Goal: Task Accomplishment & Management: Manage account settings

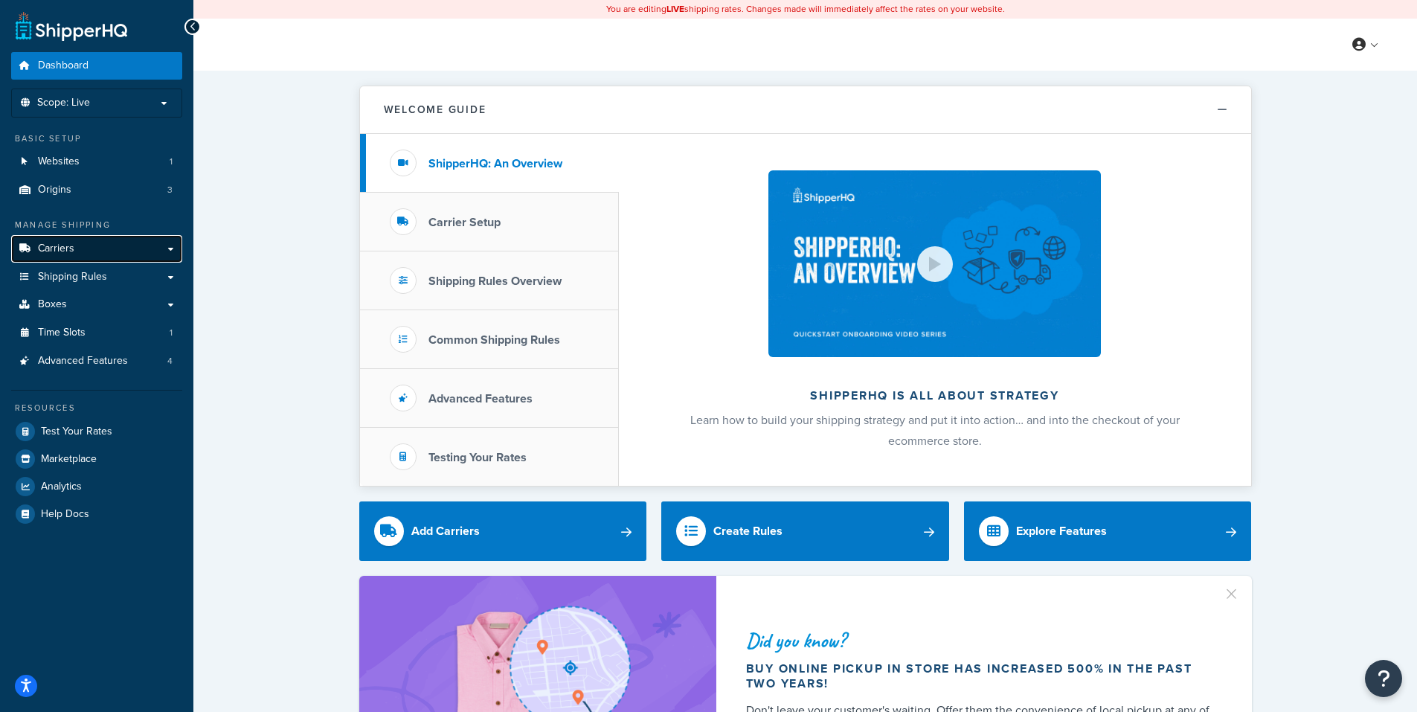
click at [62, 246] on span "Carriers" at bounding box center [56, 249] width 36 height 13
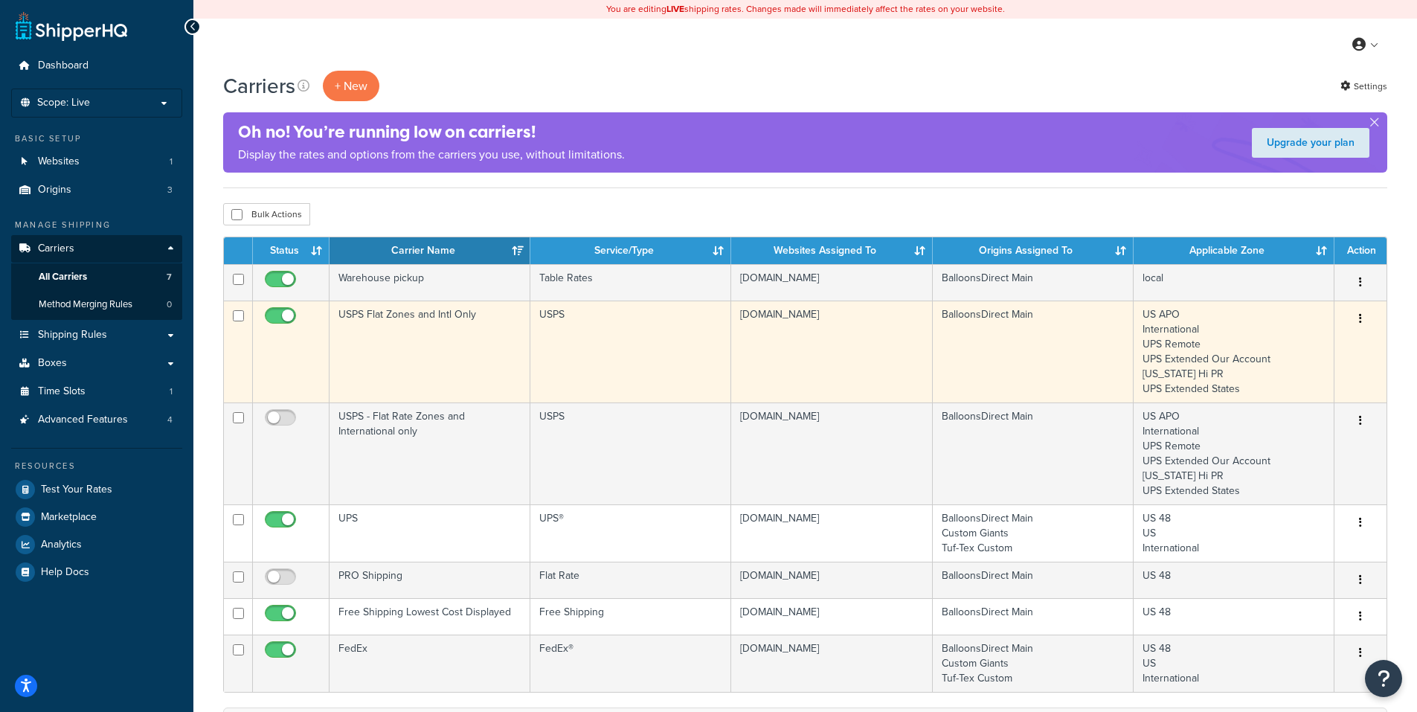
click at [1360, 315] on icon "button" at bounding box center [1360, 318] width 3 height 10
click at [1299, 346] on link "Edit" at bounding box center [1301, 349] width 118 height 31
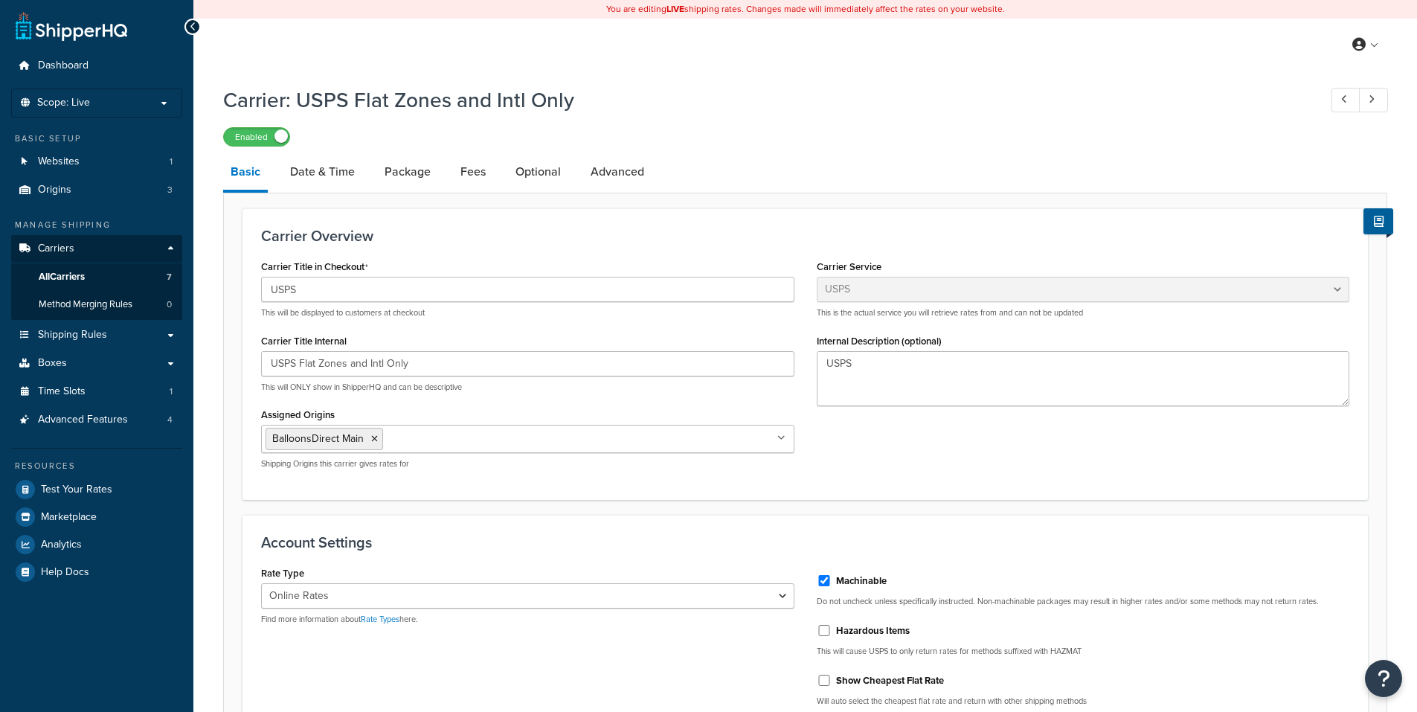
select select "usps"
select select "ONLINE"
click at [333, 170] on link "Date & Time" at bounding box center [323, 172] width 80 height 36
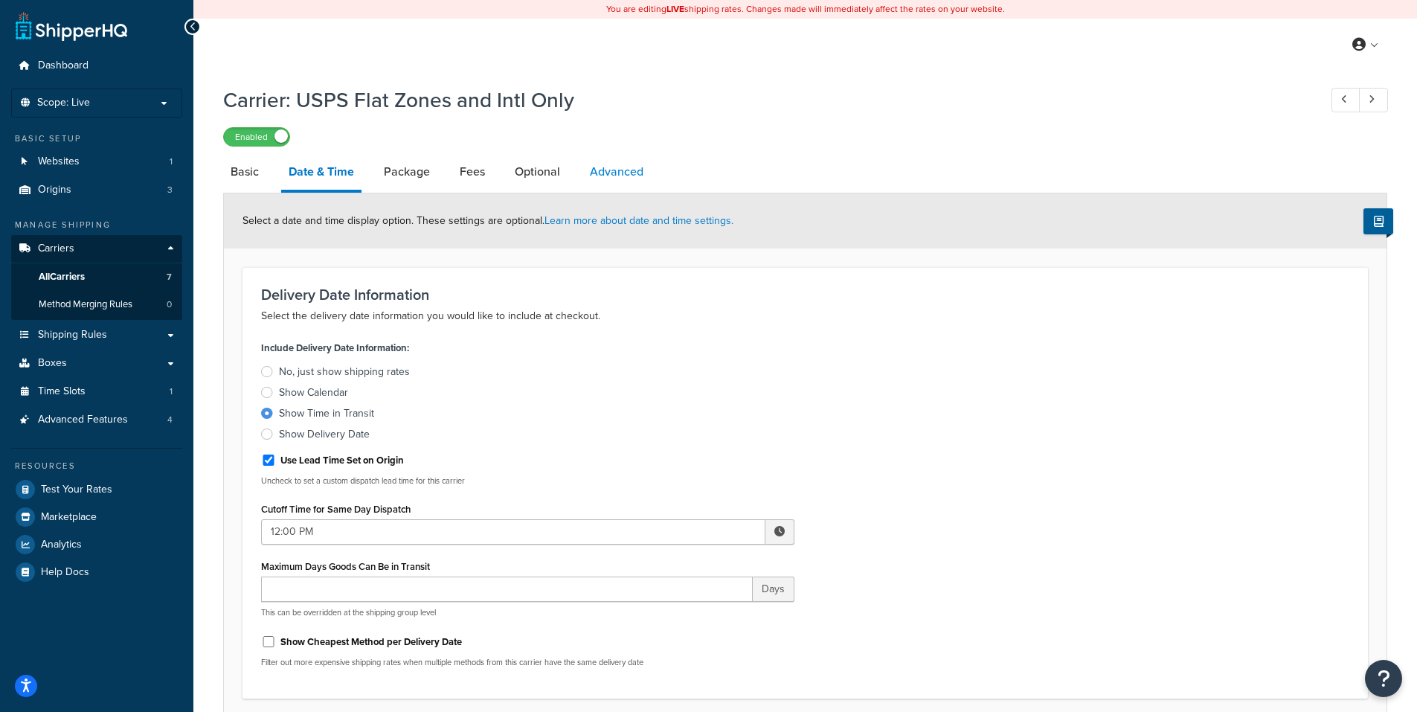
click at [605, 167] on link "Advanced" at bounding box center [617, 172] width 68 height 36
select select "false"
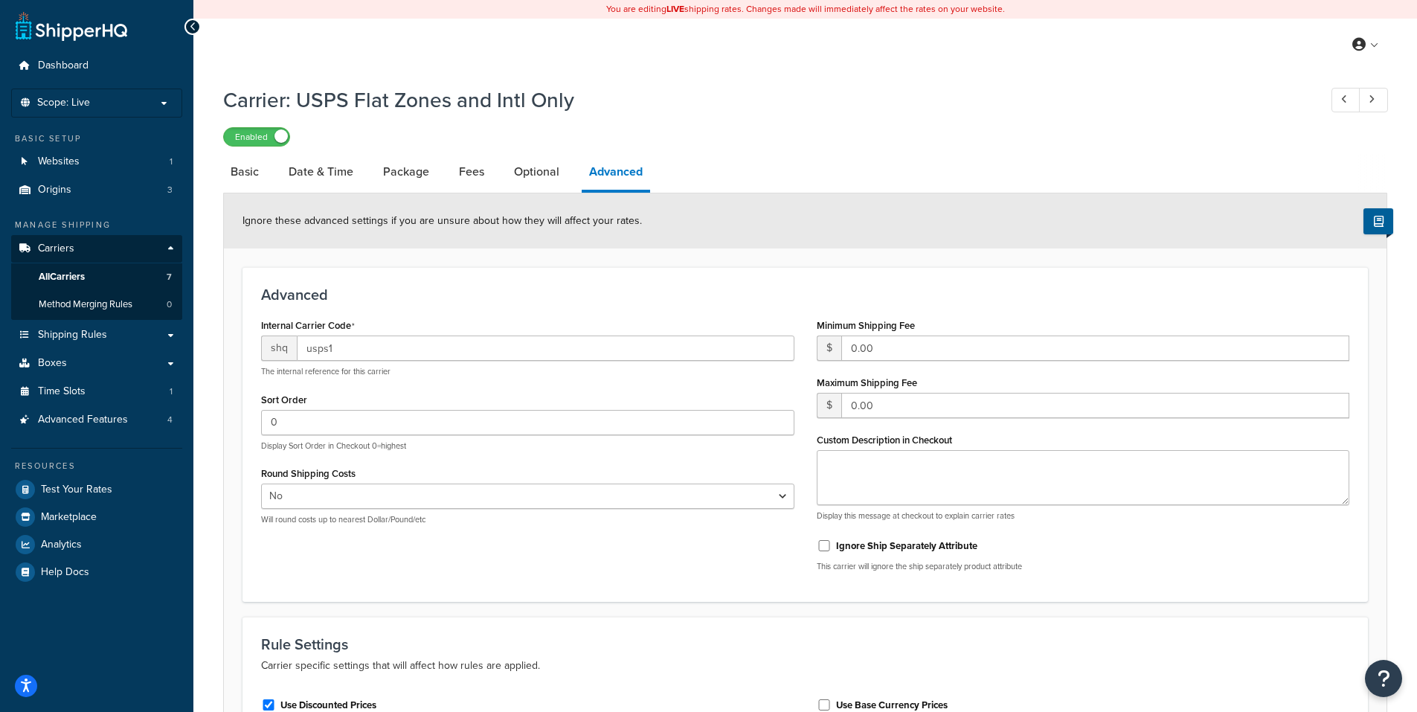
click at [383, 226] on span "Ignore these advanced settings if you are unsure about how they will affect you…" at bounding box center [443, 221] width 400 height 16
drag, startPoint x: 388, startPoint y: 221, endPoint x: 646, endPoint y: 222, distance: 258.2
click at [656, 228] on div "Ignore these advanced settings if you are unsure about how they will affect you…" at bounding box center [805, 220] width 1163 height 55
click at [646, 222] on div "Ignore these advanced settings if you are unsure about how they will affect you…" at bounding box center [805, 220] width 1163 height 55
drag, startPoint x: 594, startPoint y: 222, endPoint x: 639, endPoint y: 228, distance: 45.1
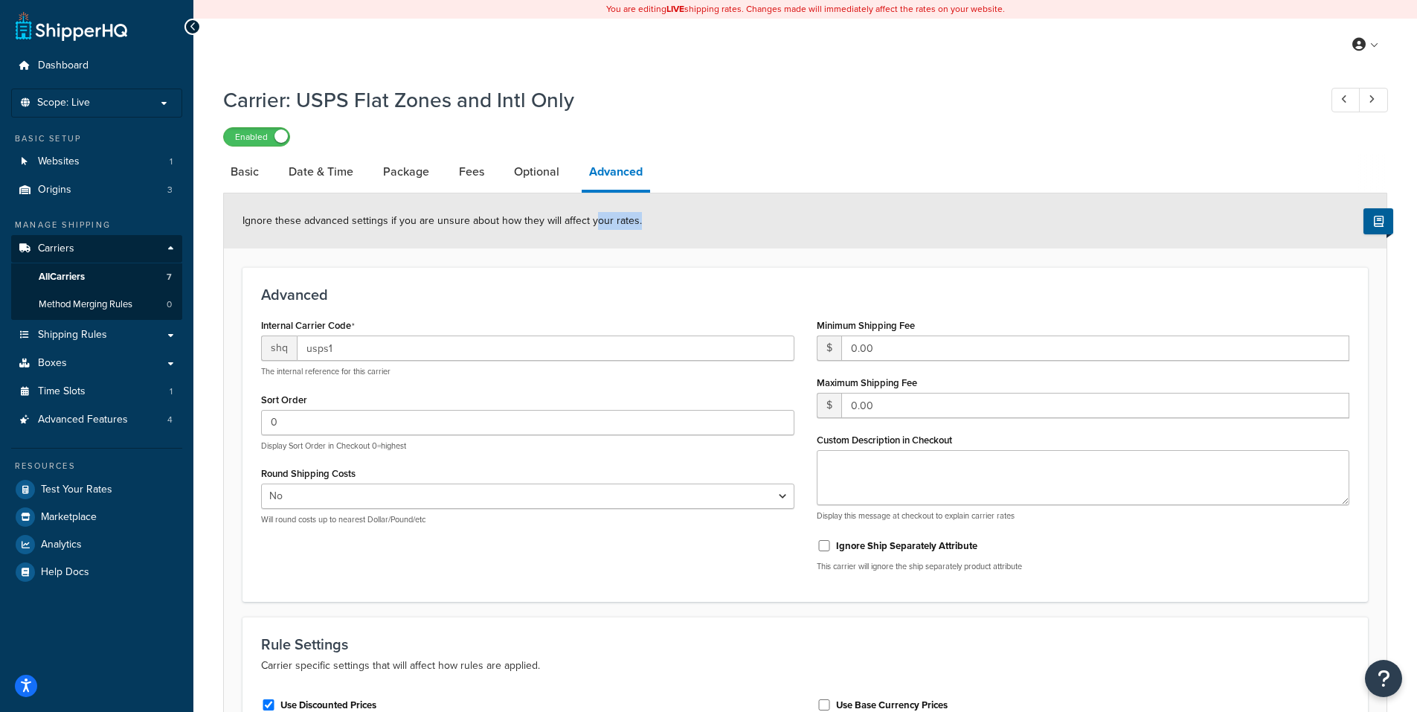
click at [639, 228] on div "Ignore these advanced settings if you are unsure about how they will affect you…" at bounding box center [805, 220] width 1163 height 55
click at [626, 219] on span "Ignore these advanced settings if you are unsure about how they will affect you…" at bounding box center [443, 221] width 400 height 16
click at [654, 218] on div "Ignore these advanced settings if you are unsure about how they will affect you…" at bounding box center [805, 220] width 1163 height 55
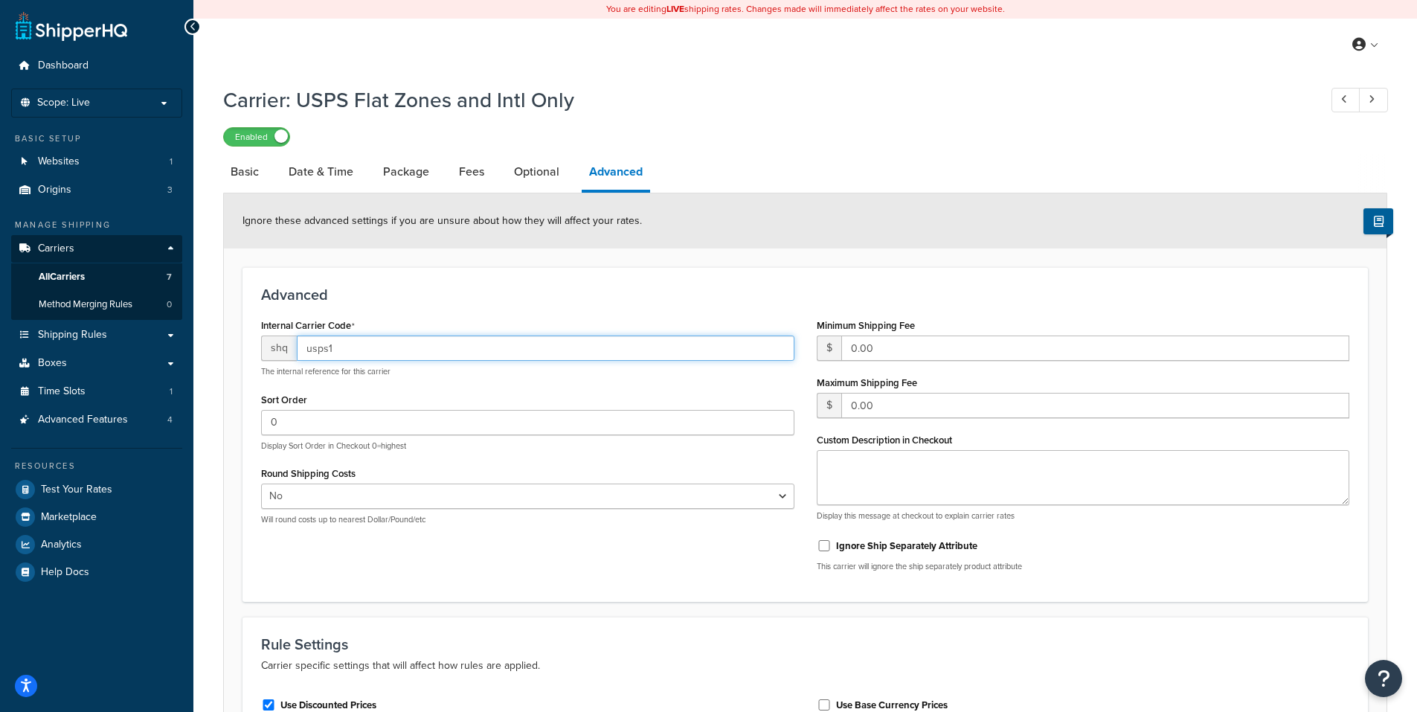
click at [338, 349] on input "usps1" at bounding box center [546, 348] width 498 height 25
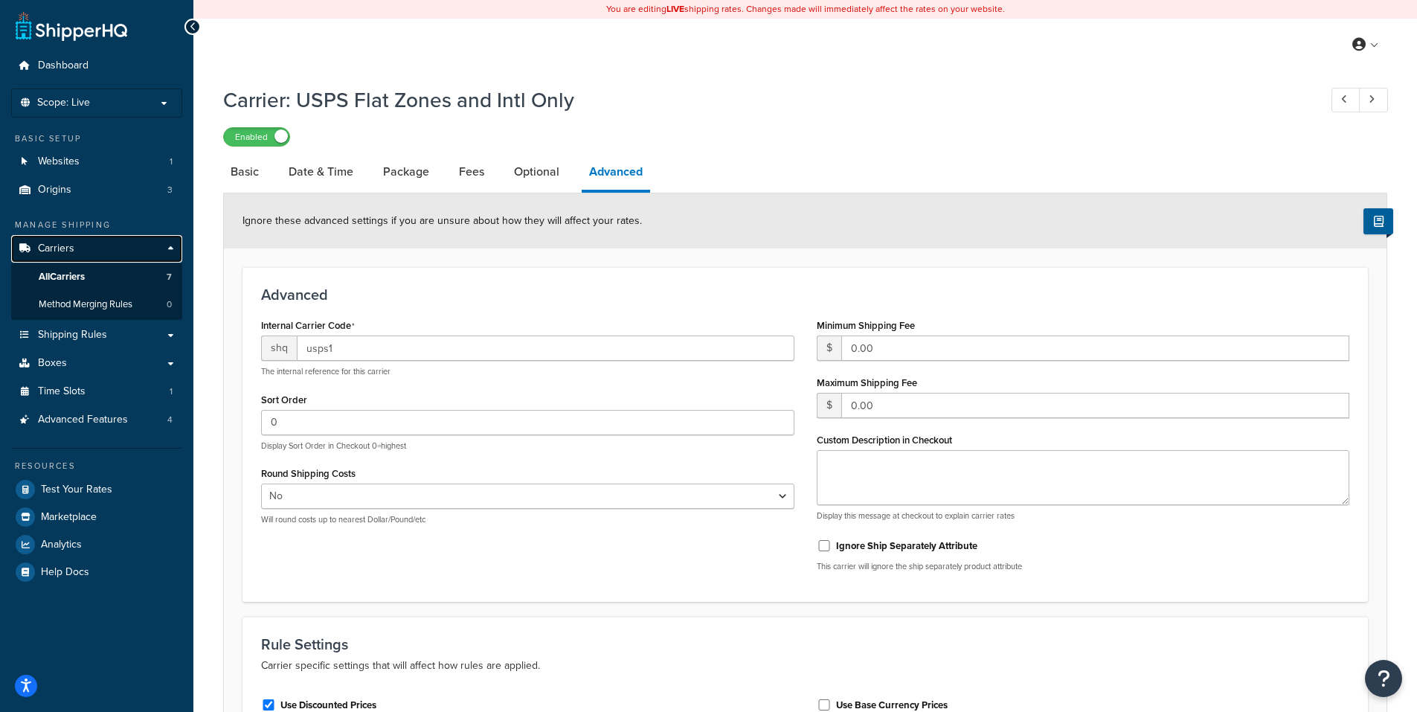
click at [54, 240] on link "Carriers" at bounding box center [96, 249] width 171 height 28
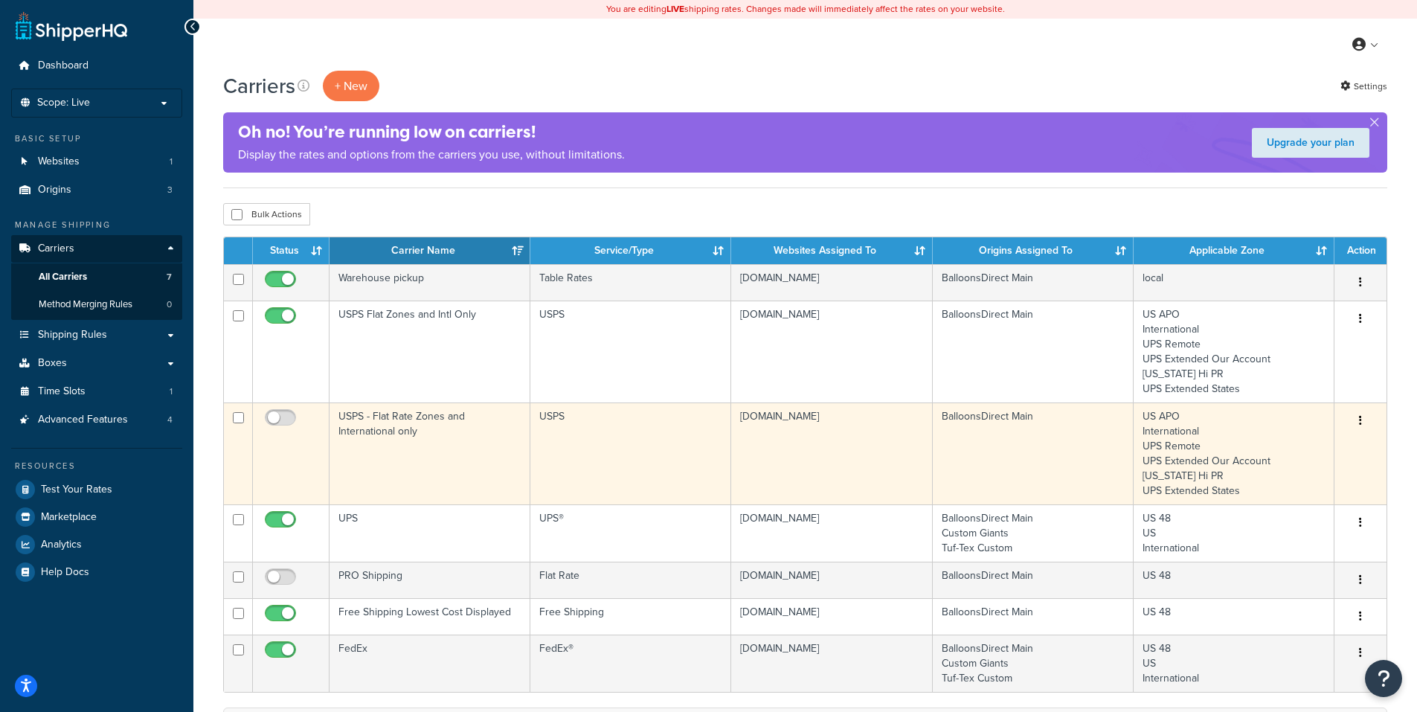
click at [1358, 418] on button "button" at bounding box center [1360, 421] width 21 height 24
click at [1298, 446] on link "Edit" at bounding box center [1301, 451] width 118 height 31
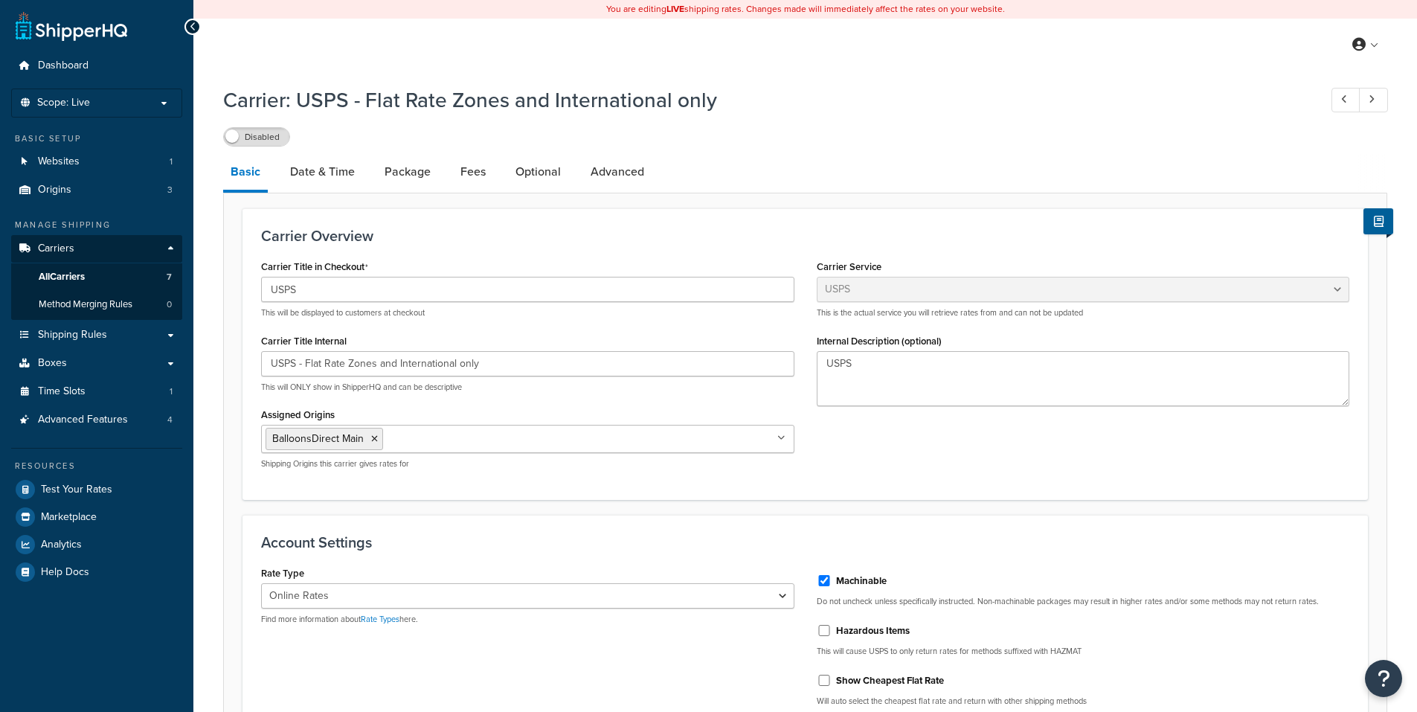
select select "usps"
select select "ONLINE"
click at [623, 178] on link "Advanced" at bounding box center [617, 172] width 68 height 36
select select "false"
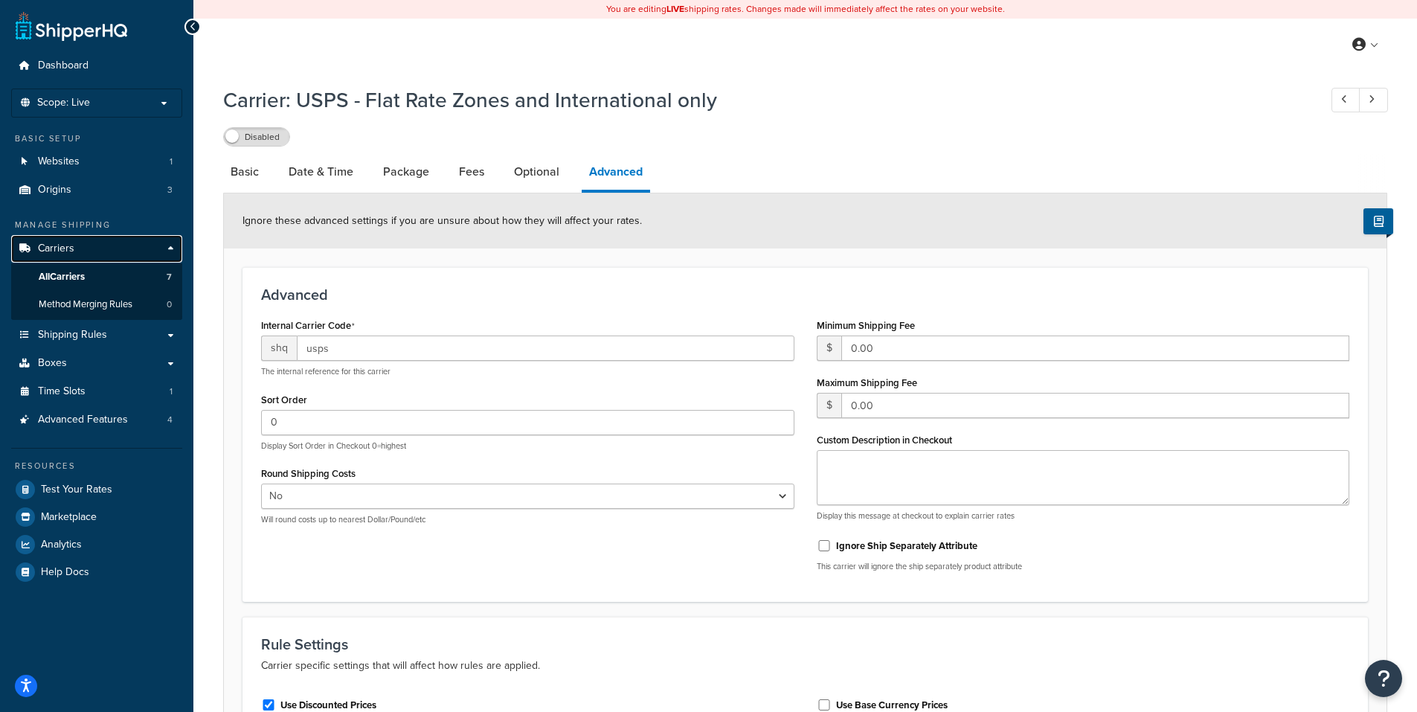
click at [66, 244] on span "Carriers" at bounding box center [56, 249] width 36 height 13
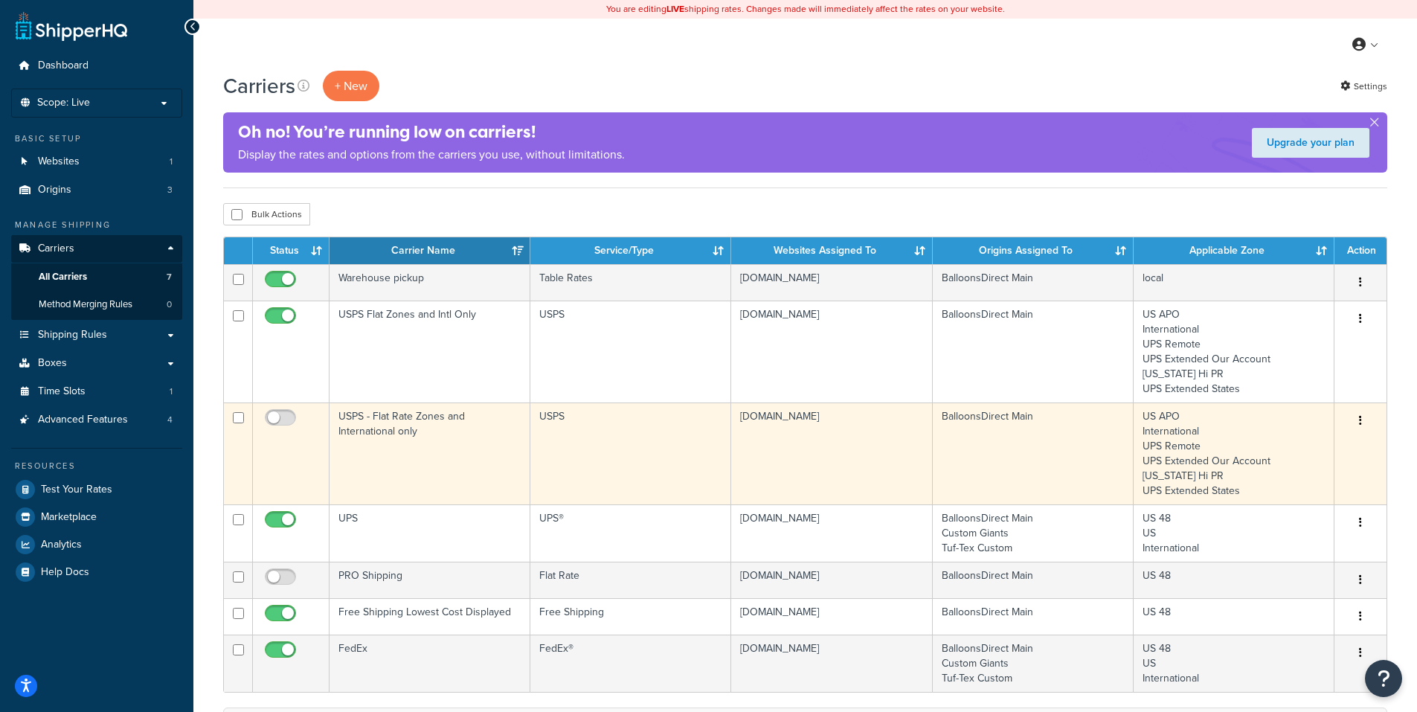
click at [1365, 418] on button "button" at bounding box center [1360, 421] width 21 height 24
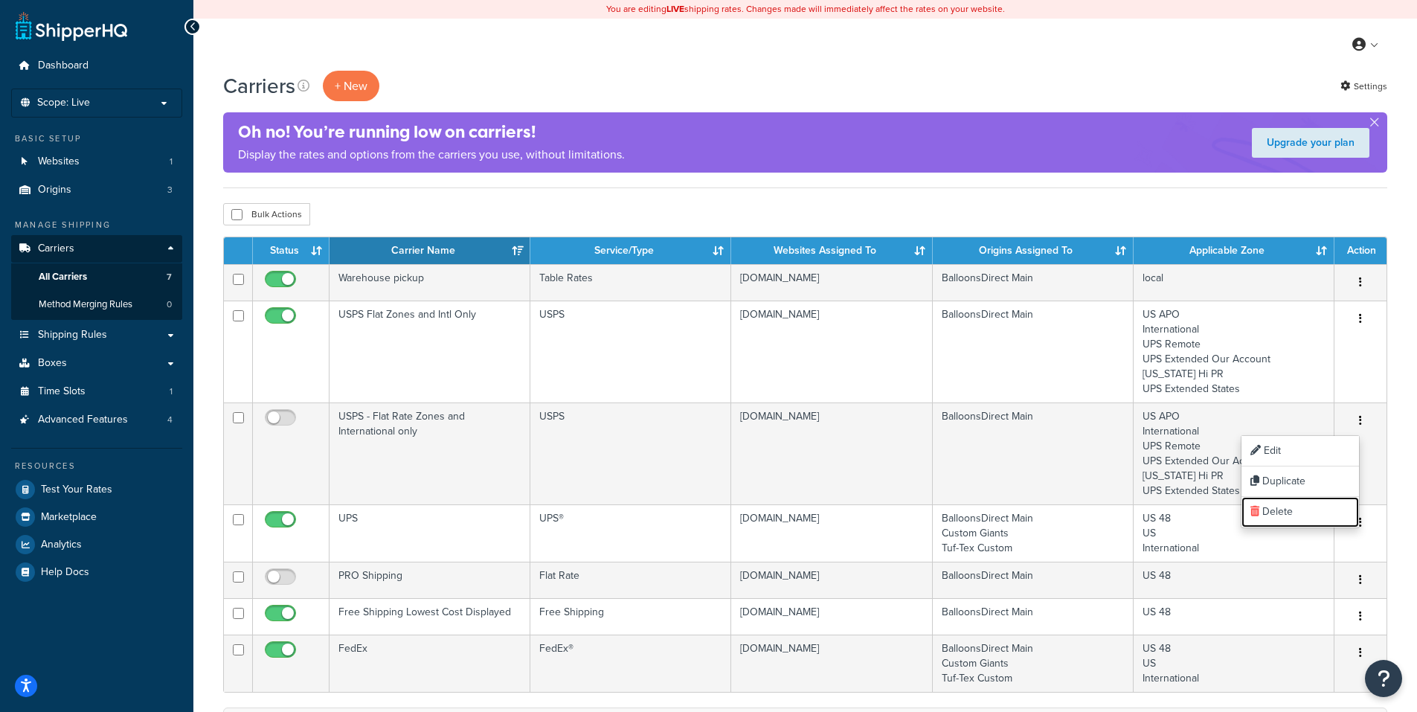
drag, startPoint x: 1274, startPoint y: 510, endPoint x: 786, endPoint y: 51, distance: 670.0
click at [1274, 510] on link "Delete" at bounding box center [1301, 512] width 118 height 31
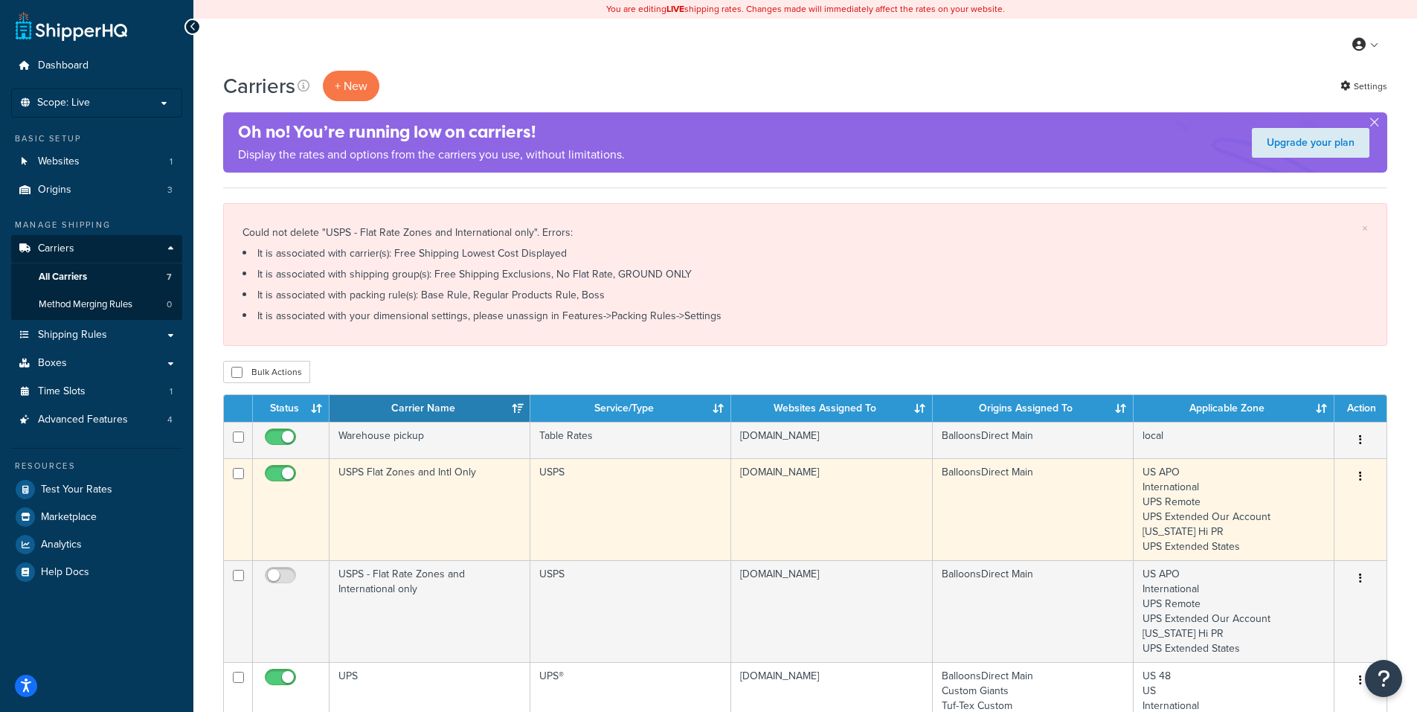
click at [1358, 475] on button "button" at bounding box center [1360, 477] width 21 height 24
click at [1286, 504] on link "Edit" at bounding box center [1301, 507] width 118 height 31
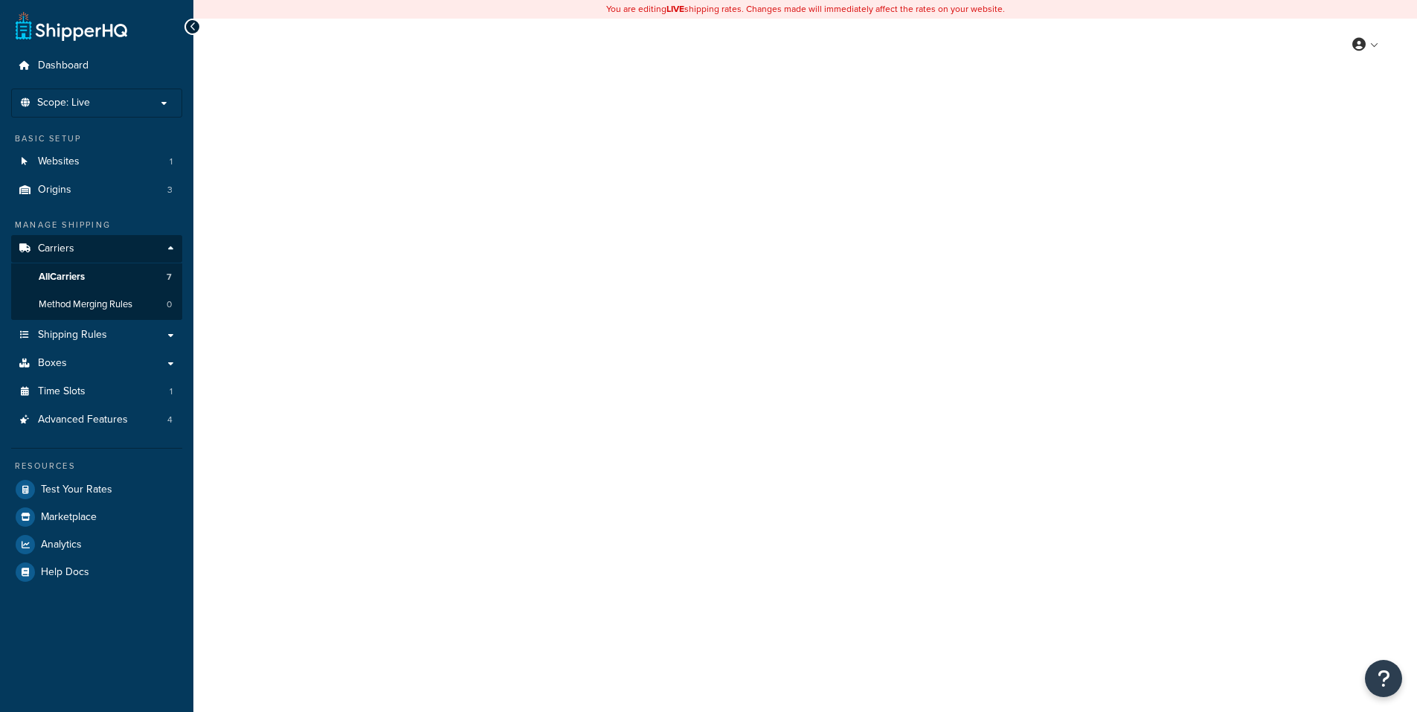
select select "usps"
select select "ONLINE"
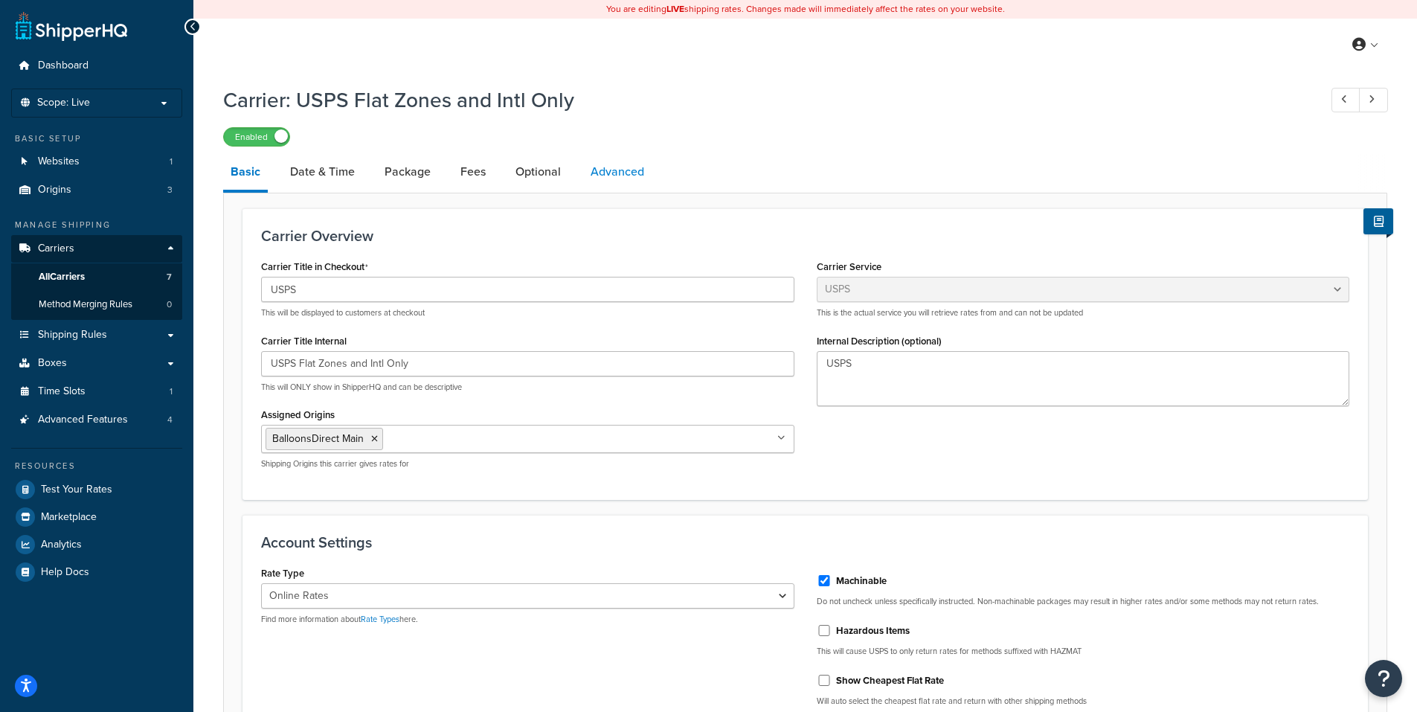
click at [620, 169] on link "Advanced" at bounding box center [617, 172] width 68 height 36
select select "false"
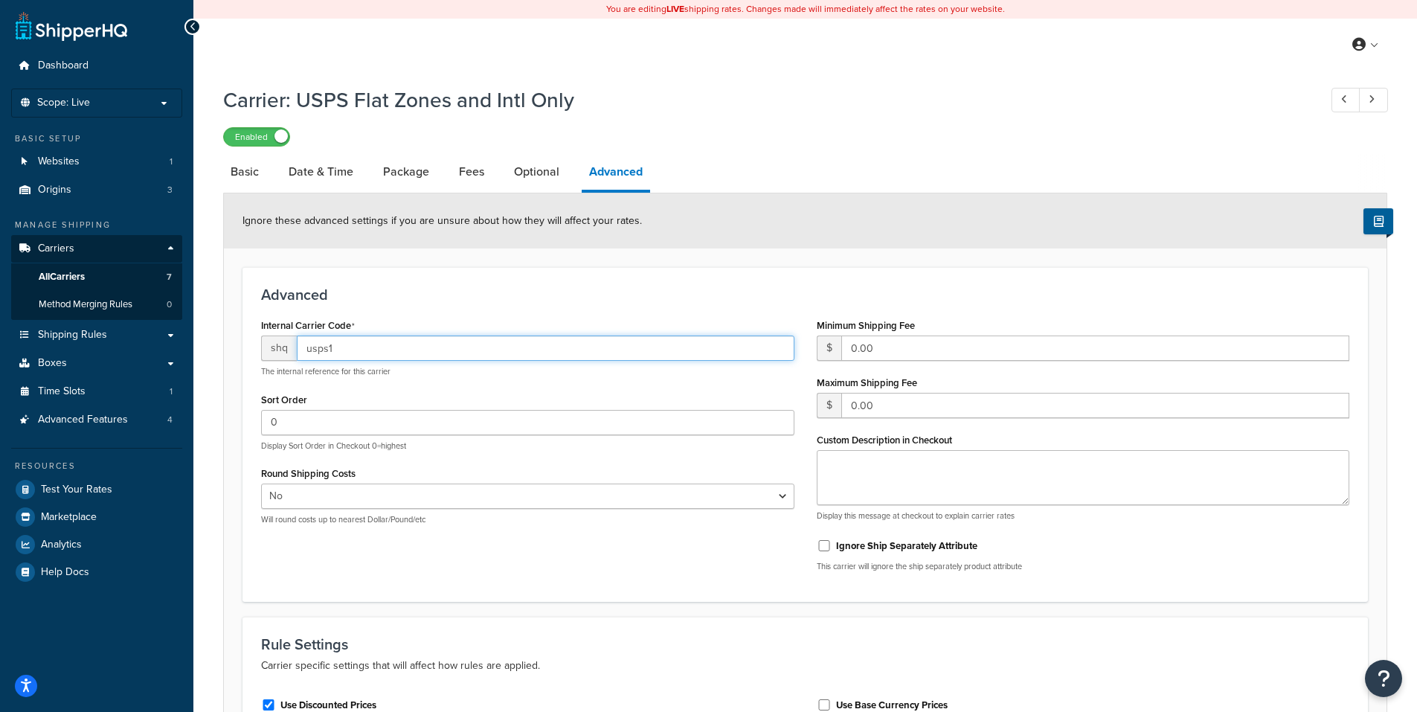
click at [368, 348] on input "usps1" at bounding box center [546, 348] width 498 height 25
type input "usps"
click at [588, 383] on div "Internal Carrier Code shq usps The internal reference for this carrier Sort Ord…" at bounding box center [528, 426] width 556 height 222
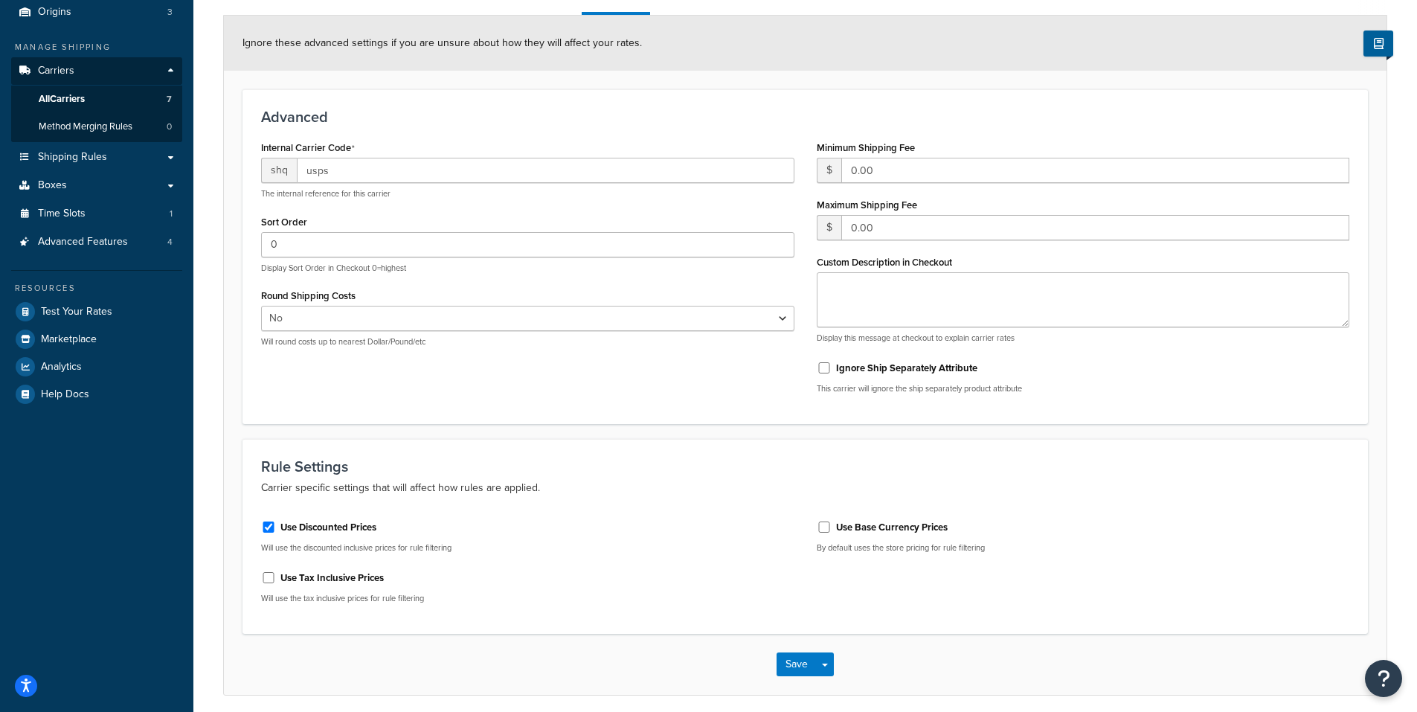
scroll to position [237, 0]
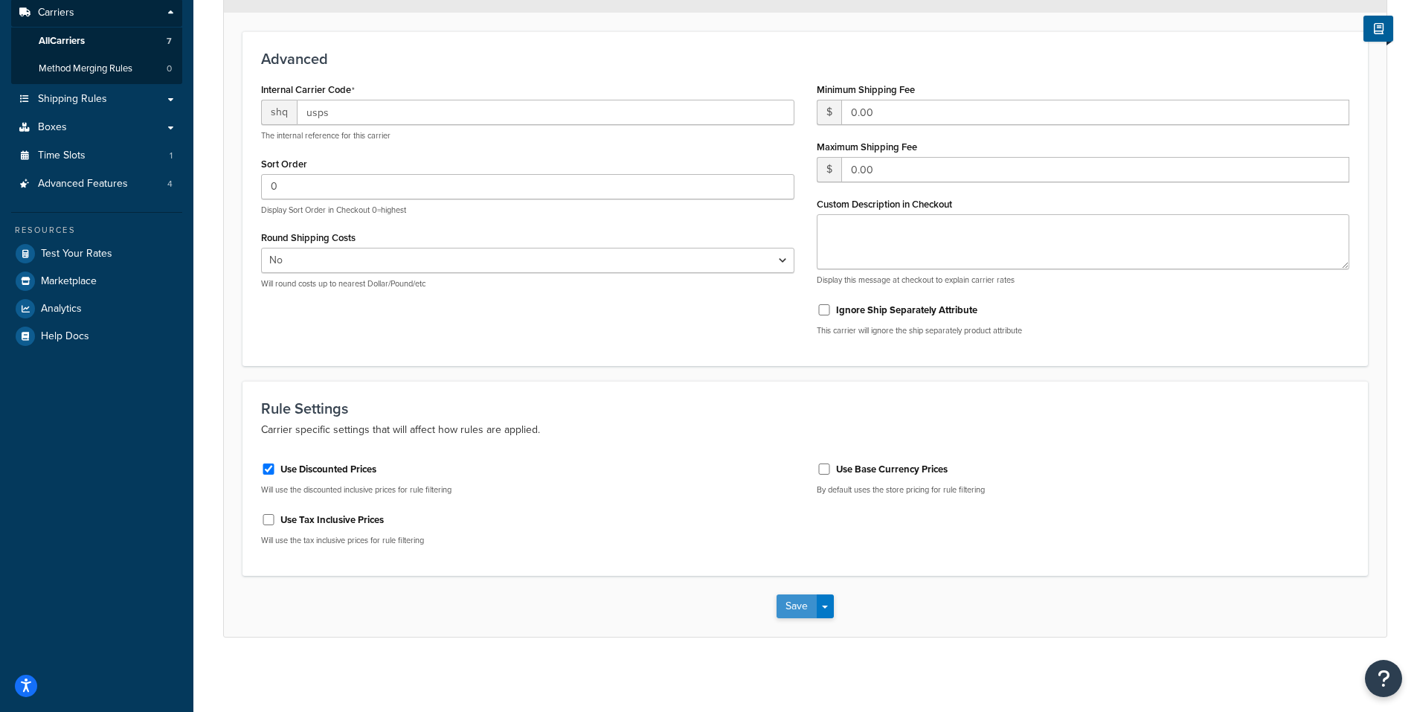
click at [795, 604] on button "Save" at bounding box center [797, 606] width 40 height 24
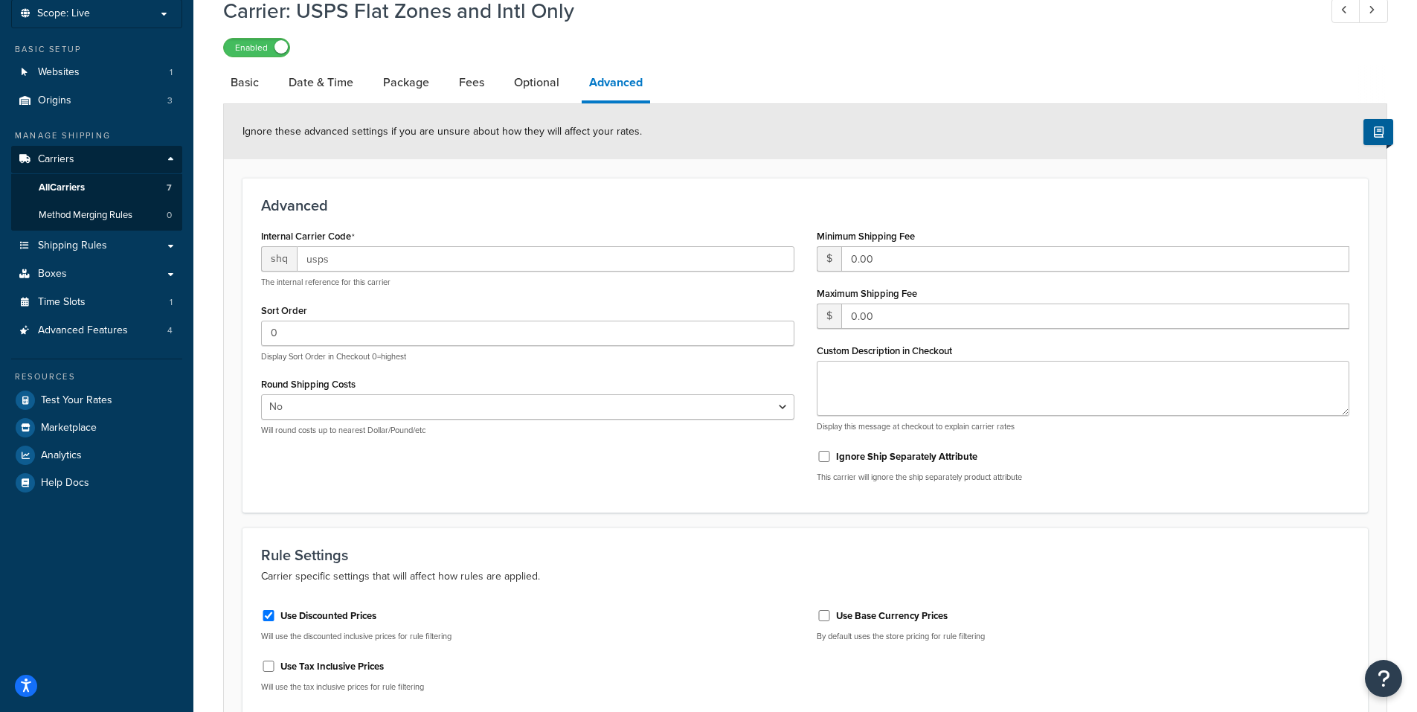
scroll to position [0, 0]
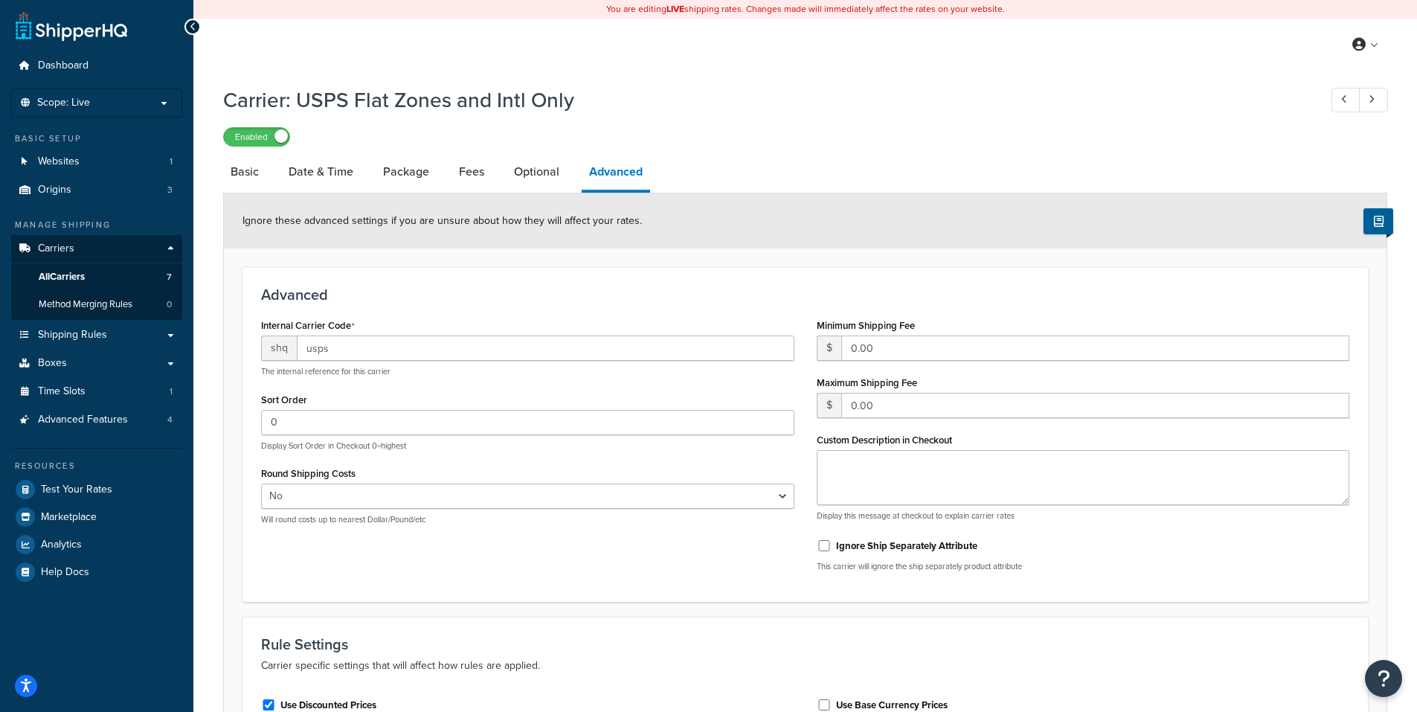
select select "usps"
select select "ONLINE"
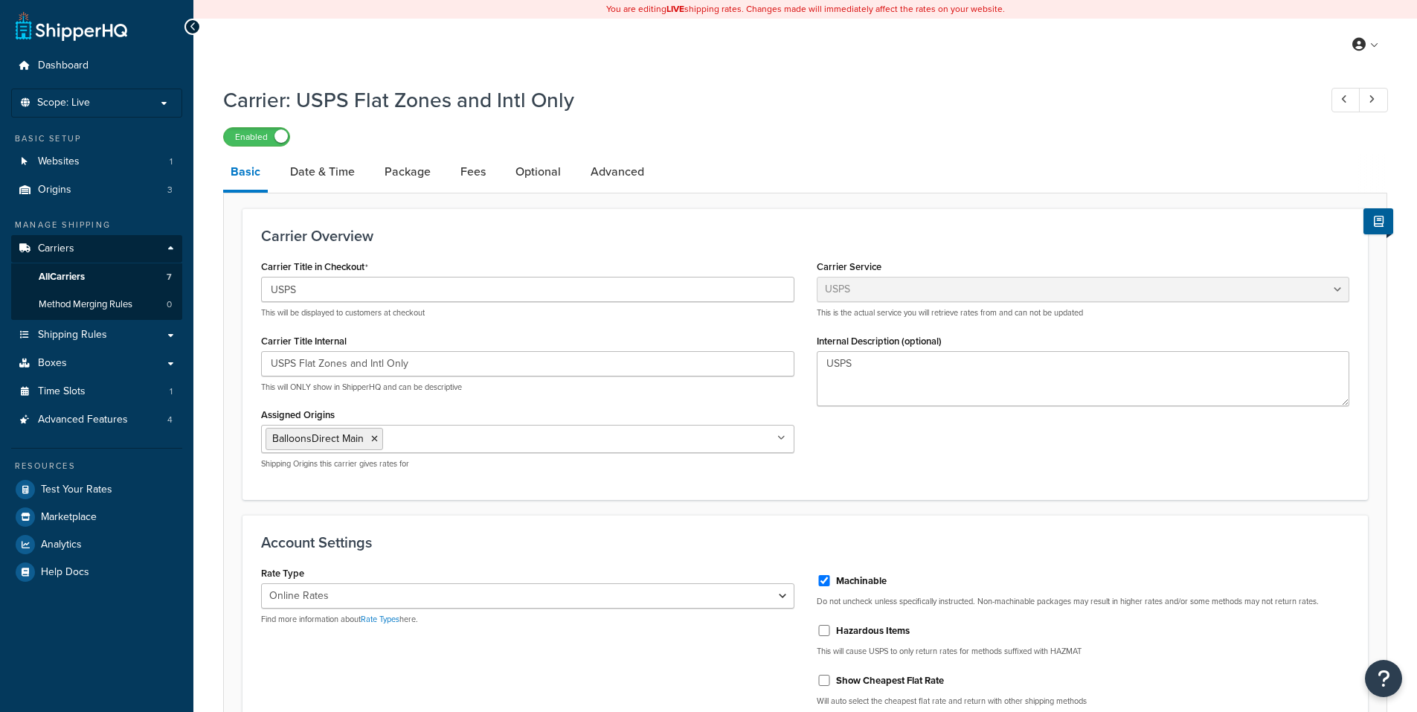
select select "usps"
select select "ONLINE"
click at [613, 174] on link "Advanced" at bounding box center [617, 172] width 68 height 36
select select "false"
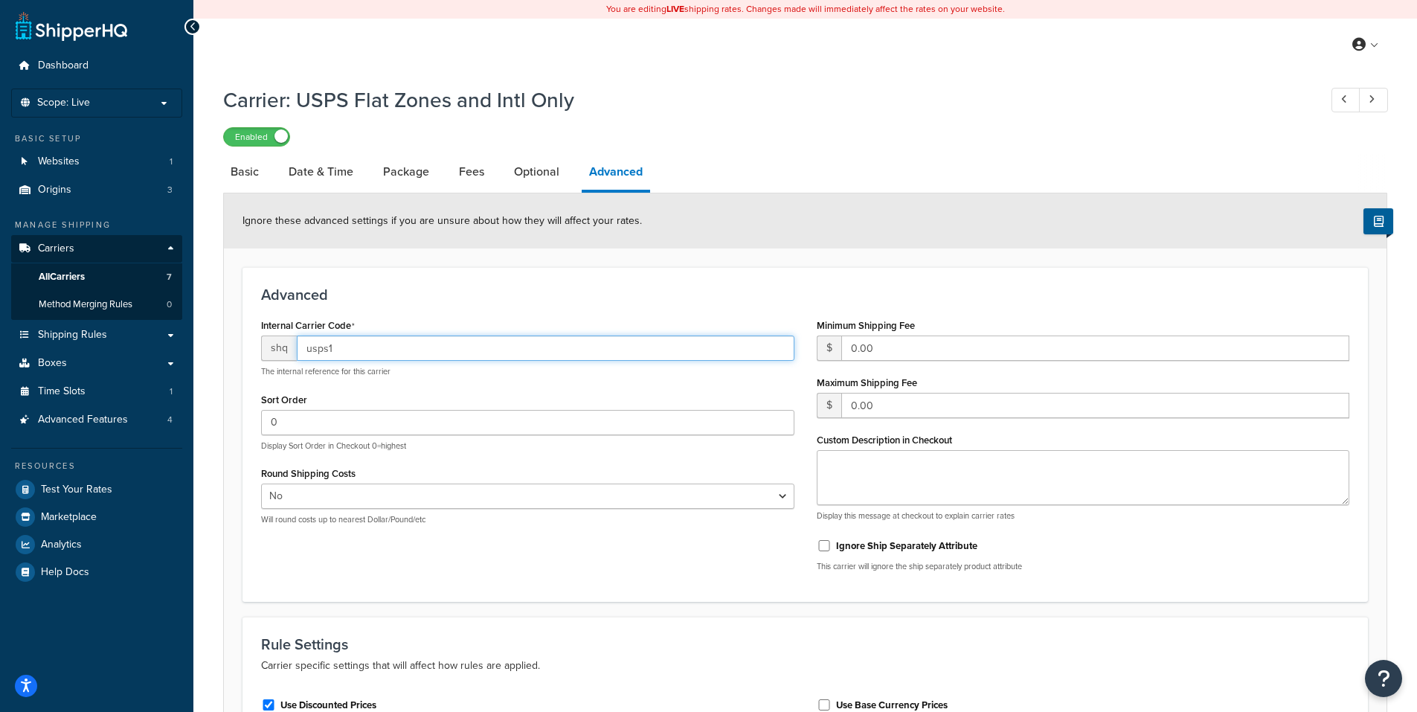
click at [501, 348] on input "usps1" at bounding box center [546, 348] width 498 height 25
type input "usps"
click at [607, 289] on h3 "Advanced" at bounding box center [805, 294] width 1088 height 16
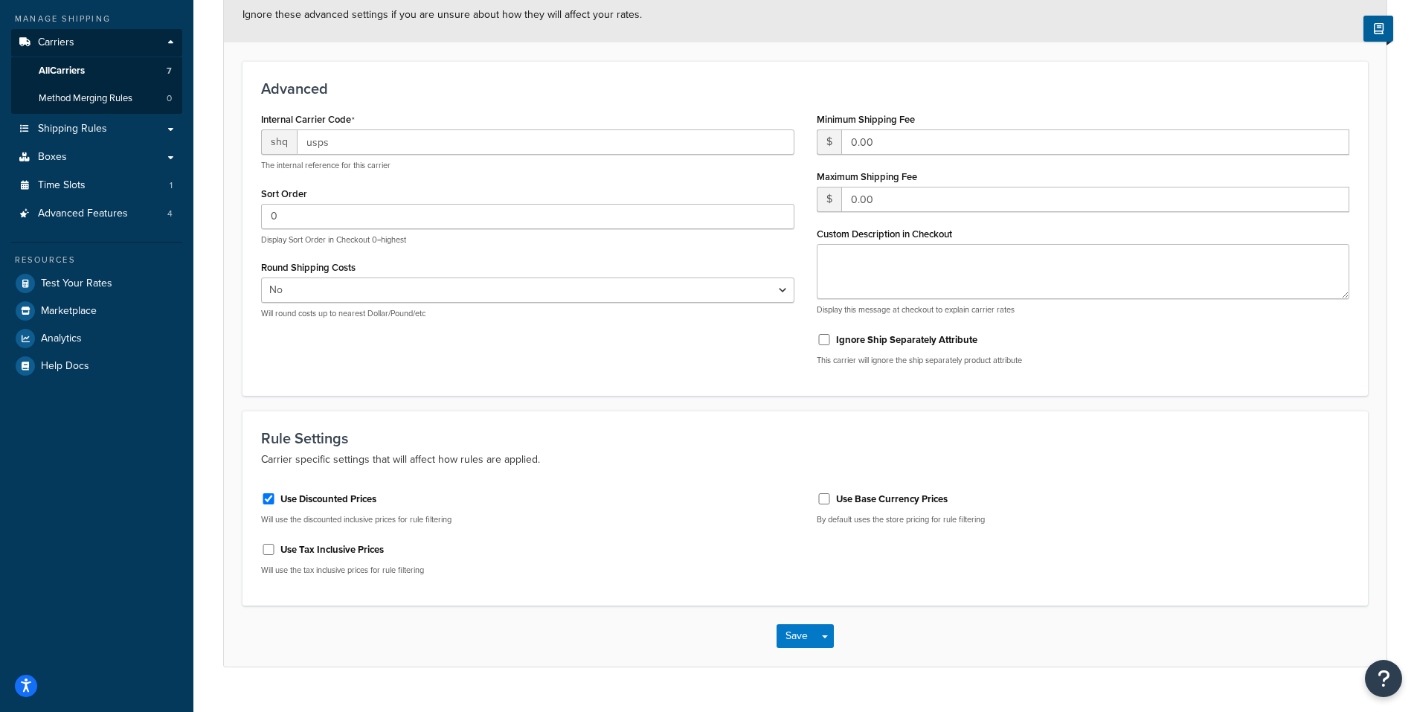
scroll to position [237, 0]
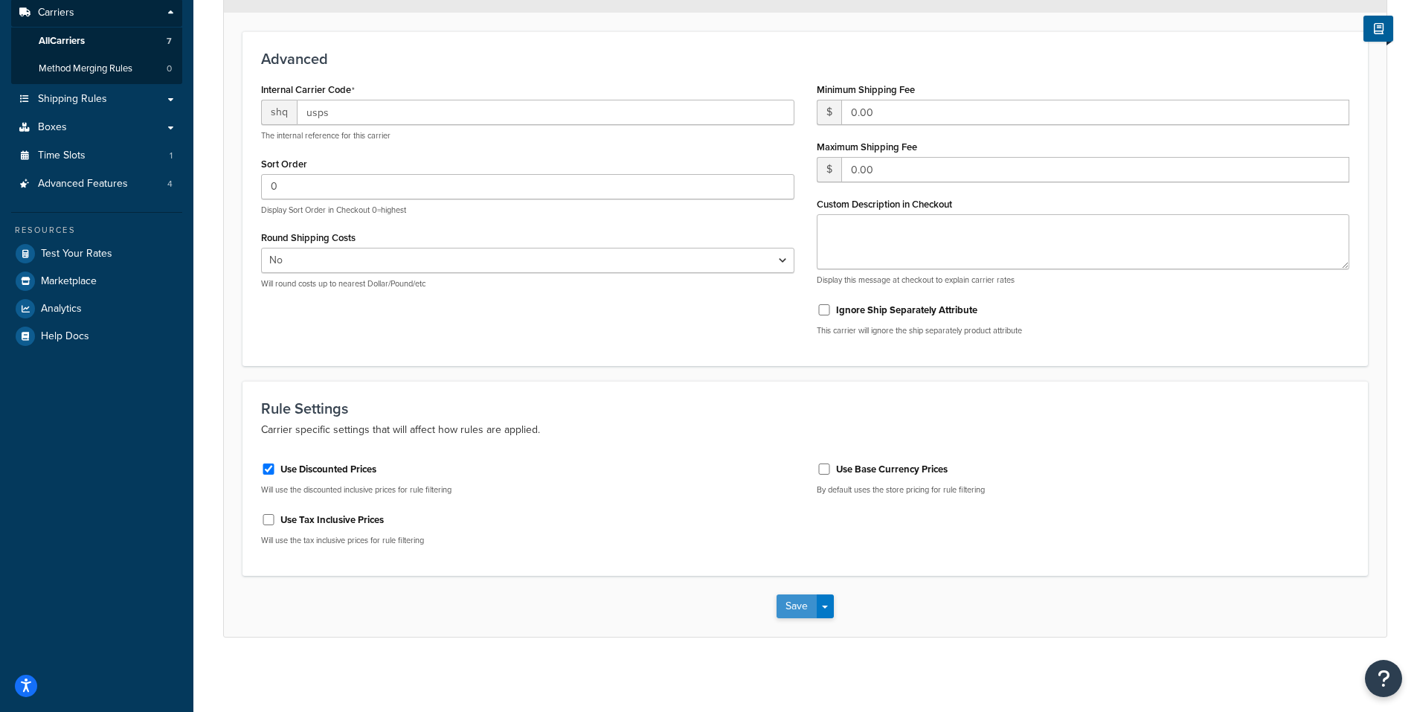
click at [797, 600] on button "Save" at bounding box center [797, 606] width 40 height 24
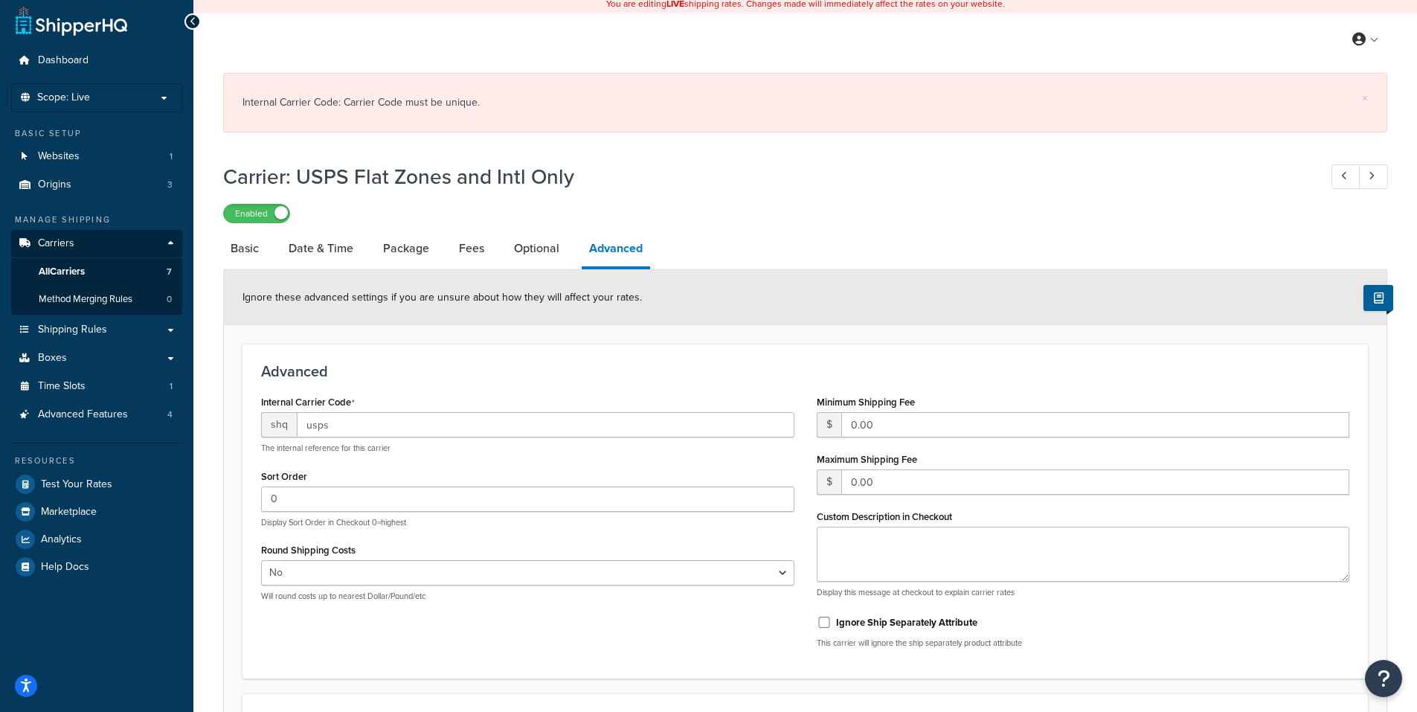
scroll to position [0, 0]
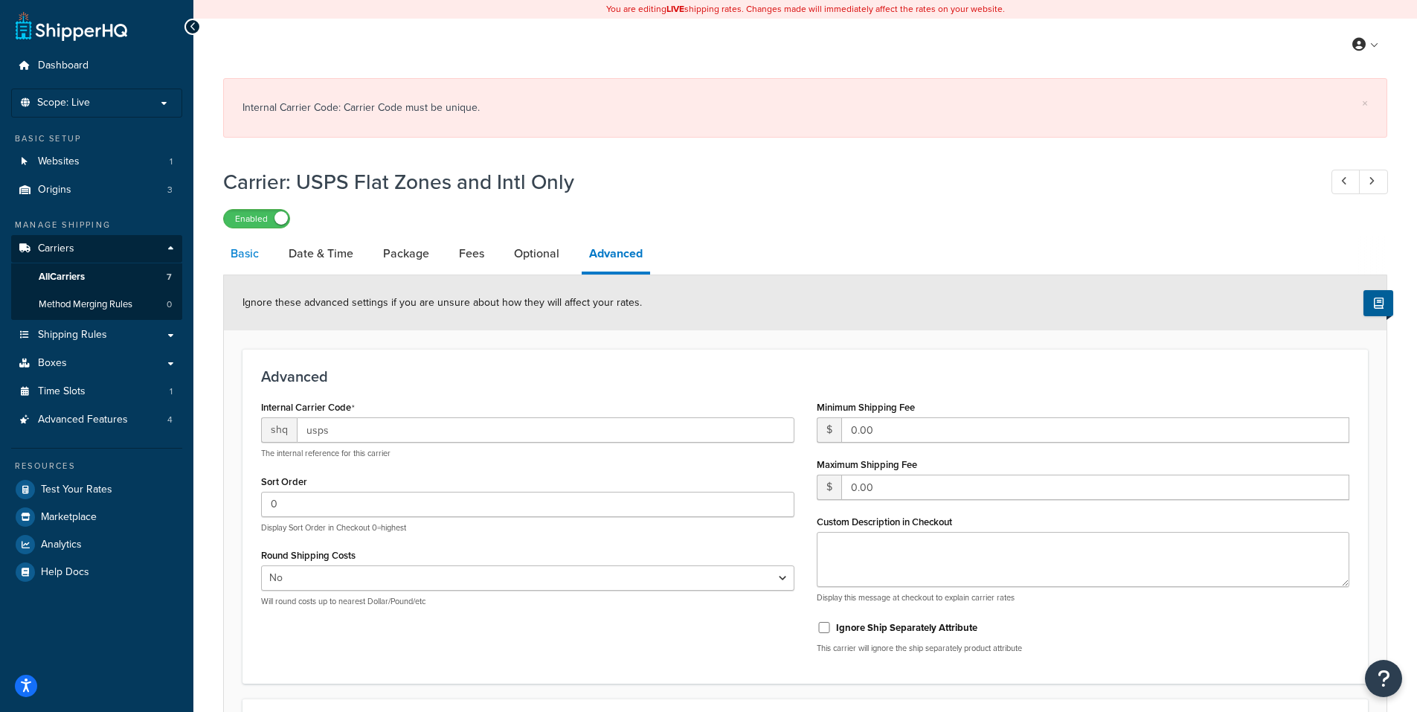
click at [240, 251] on link "Basic" at bounding box center [244, 254] width 43 height 36
select select "usps"
select select "ONLINE"
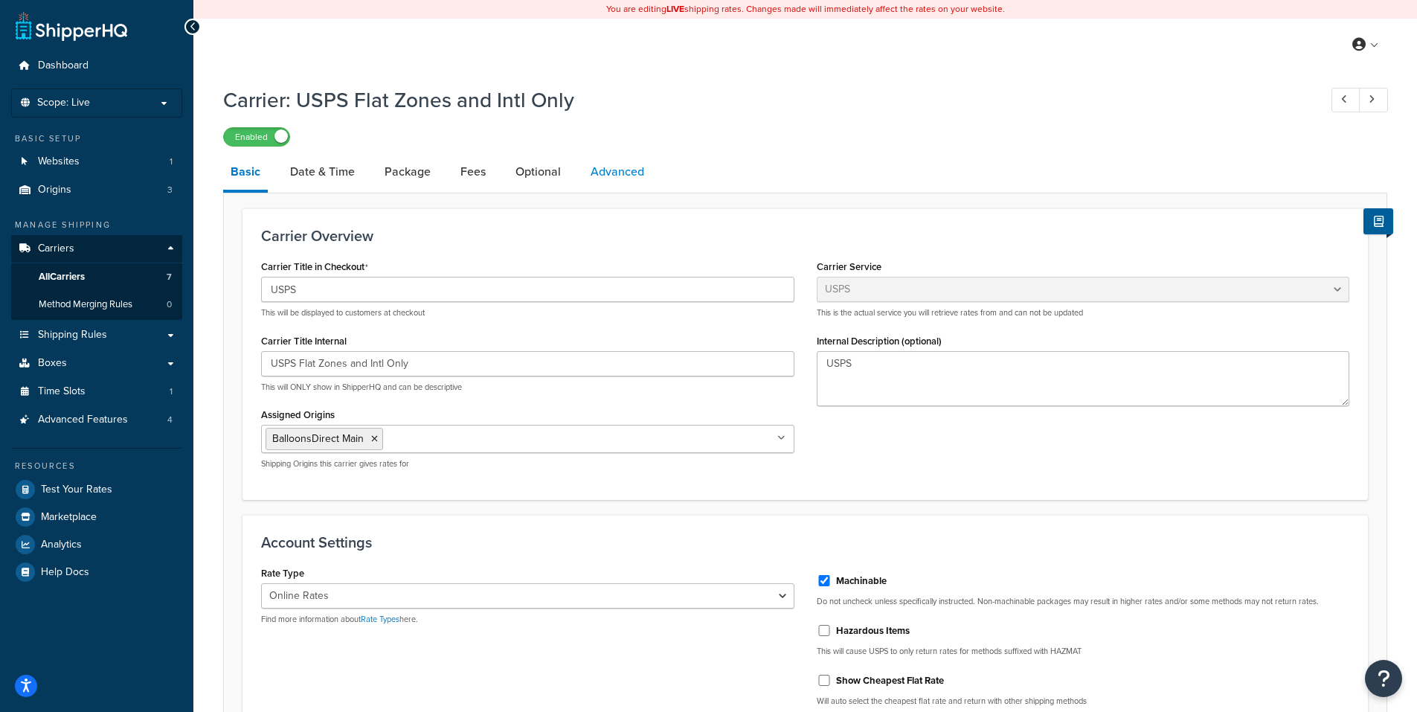
click at [630, 173] on link "Advanced" at bounding box center [617, 172] width 68 height 36
select select "false"
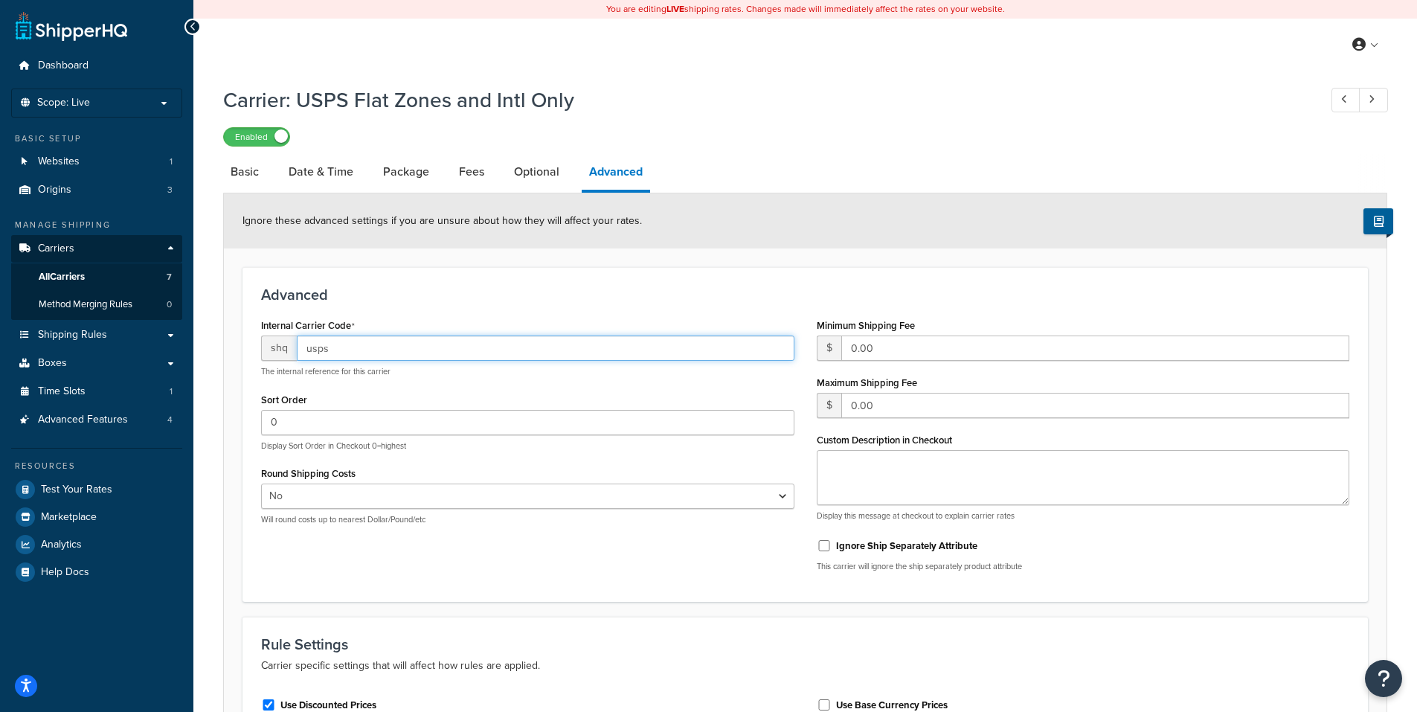
click at [419, 350] on input "usps" at bounding box center [546, 348] width 498 height 25
click at [719, 560] on div "Internal Carrier Code shq usps The internal reference for this carrier Sort Ord…" at bounding box center [805, 449] width 1111 height 269
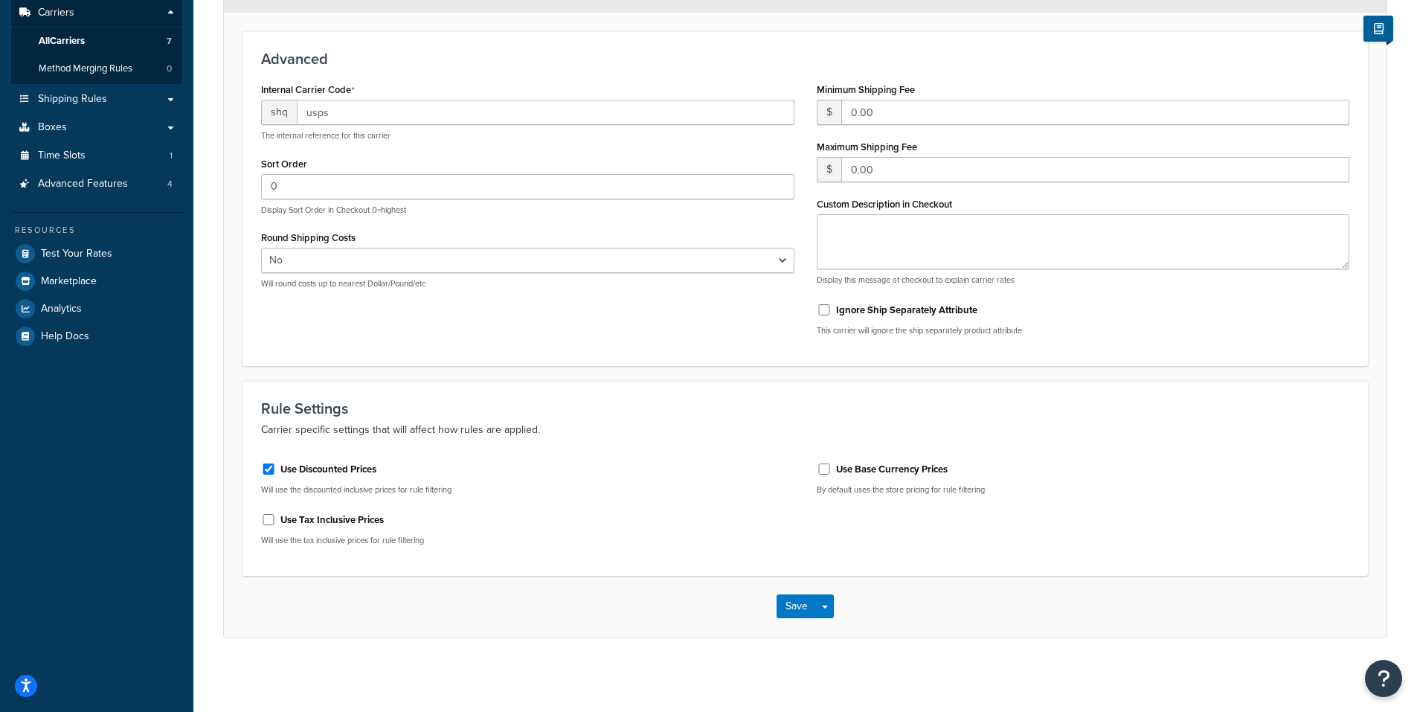
scroll to position [237, 0]
click at [804, 600] on button "Save" at bounding box center [797, 606] width 40 height 24
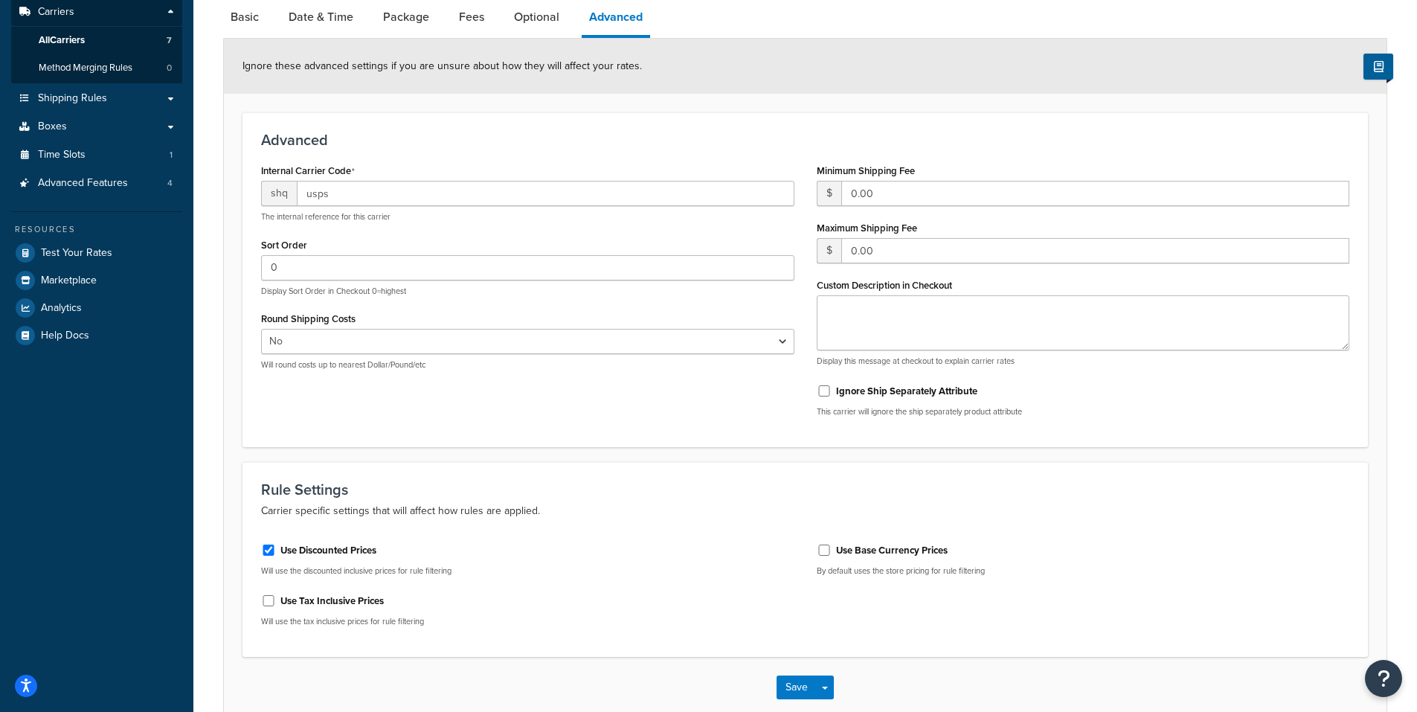
scroll to position [0, 0]
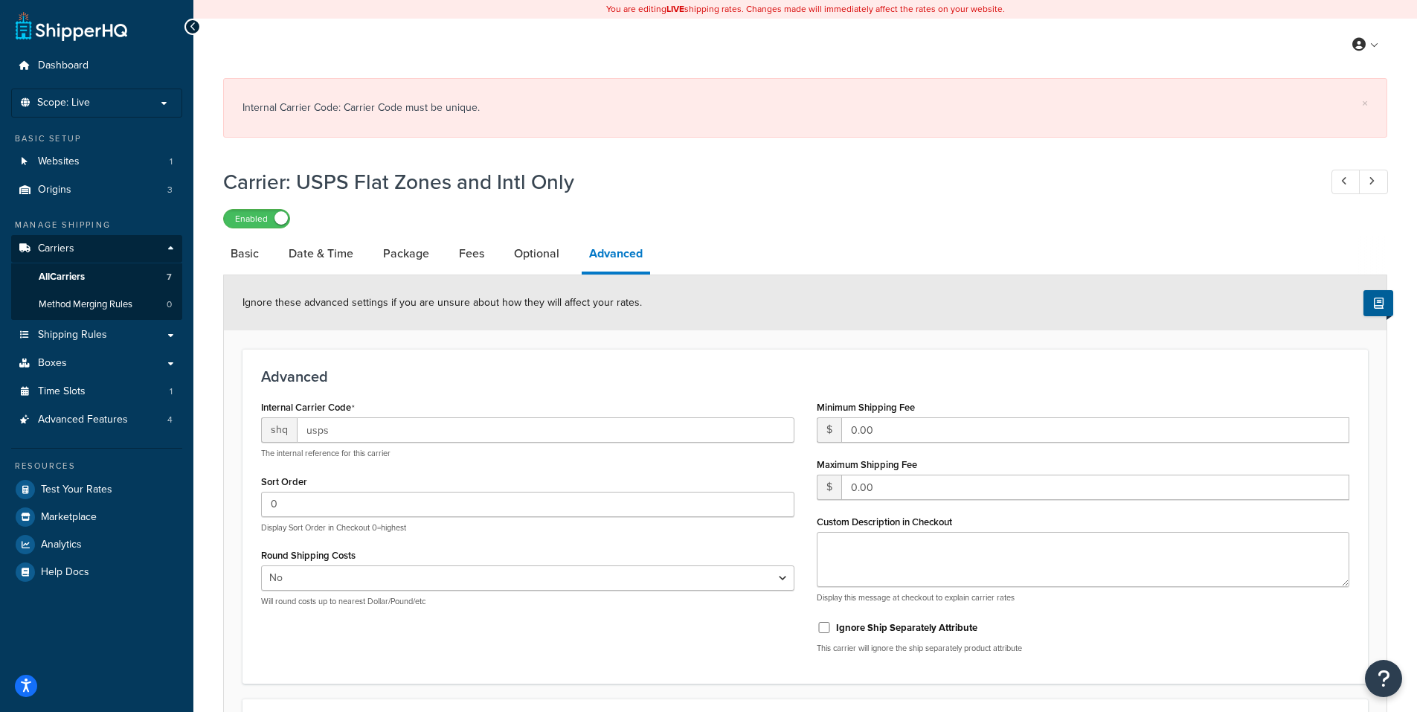
select select "usps"
select select "ONLINE"
